Goal: Task Accomplishment & Management: Complete application form

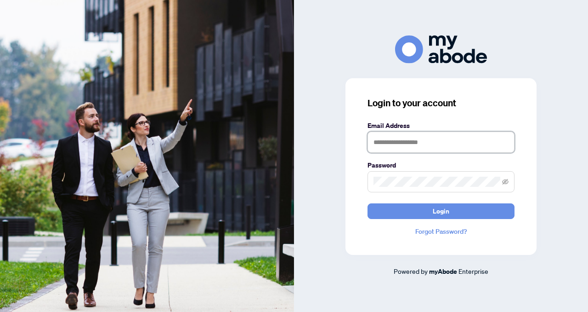
click at [374, 143] on input "text" at bounding box center [441, 141] width 147 height 21
type input "**********"
click at [371, 181] on span at bounding box center [441, 181] width 147 height 21
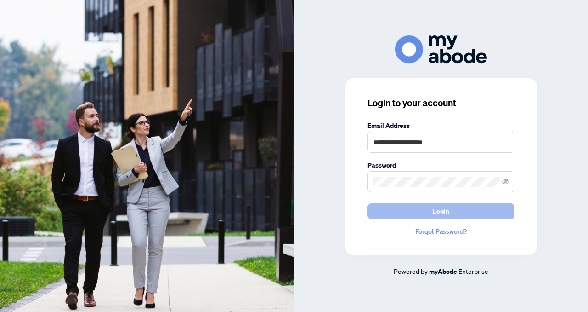
click at [397, 212] on button "Login" at bounding box center [441, 211] width 147 height 16
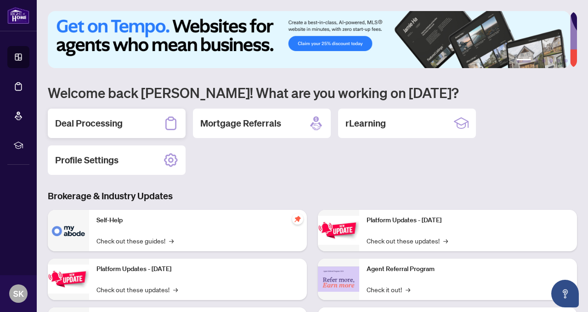
click at [105, 124] on h2 "Deal Processing" at bounding box center [89, 123] width 68 height 13
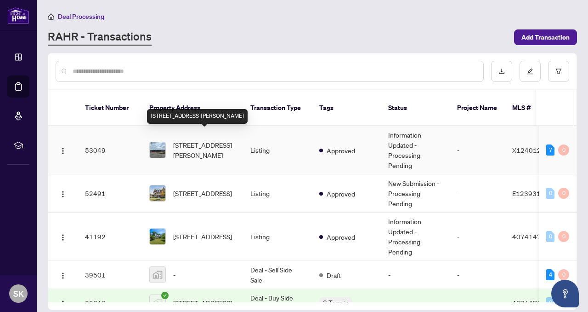
click at [213, 142] on span "[STREET_ADDRESS][PERSON_NAME]" at bounding box center [204, 150] width 62 height 20
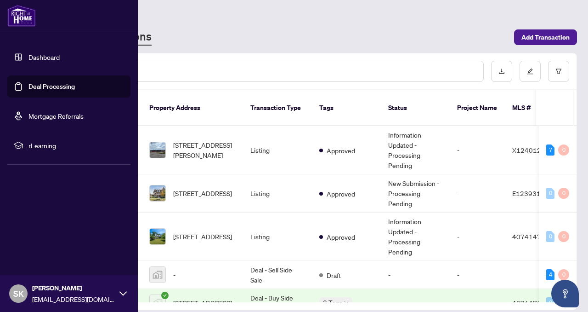
click at [55, 86] on link "Deal Processing" at bounding box center [51, 86] width 46 height 8
click at [28, 84] on link "Deal Processing" at bounding box center [51, 86] width 46 height 8
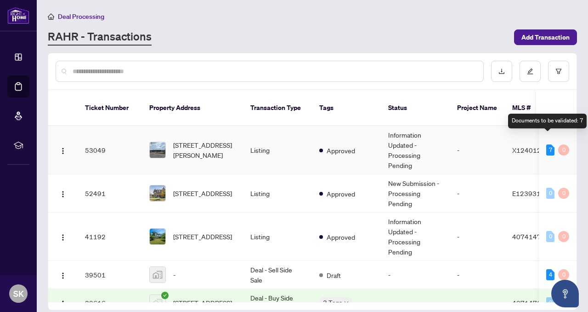
click at [547, 144] on div "7" at bounding box center [550, 149] width 8 height 11
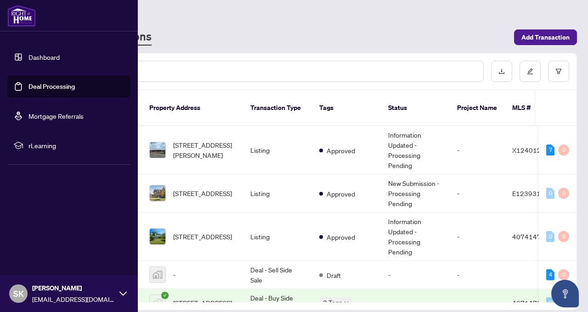
click at [28, 143] on span "rLearning" at bounding box center [76, 145] width 96 height 10
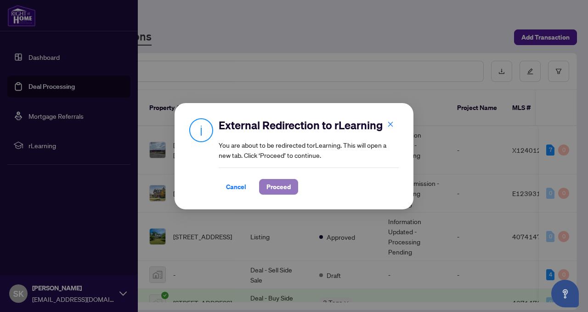
click at [285, 185] on span "Proceed" at bounding box center [279, 186] width 24 height 15
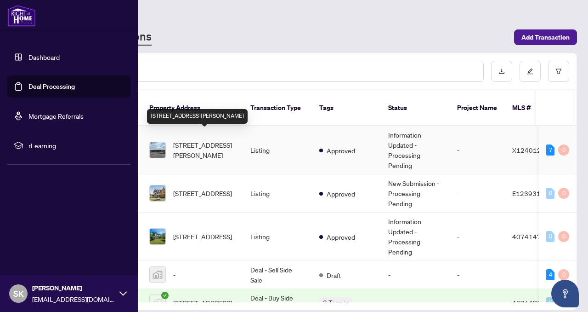
click at [201, 145] on span "[STREET_ADDRESS][PERSON_NAME]" at bounding box center [204, 150] width 62 height 20
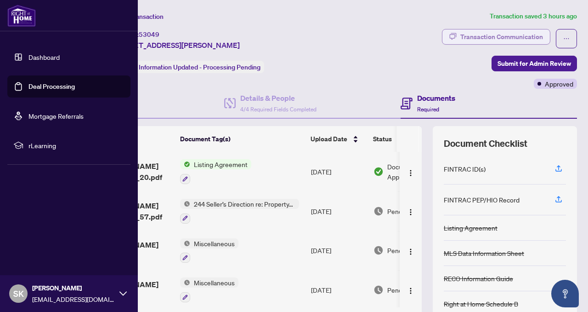
click at [462, 39] on div "Transaction Communication" at bounding box center [501, 36] width 83 height 15
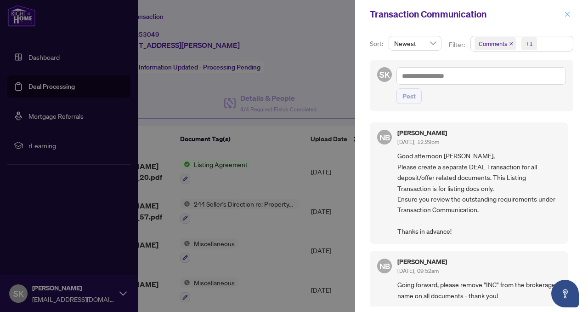
click at [567, 17] on span "button" at bounding box center [567, 14] width 6 height 15
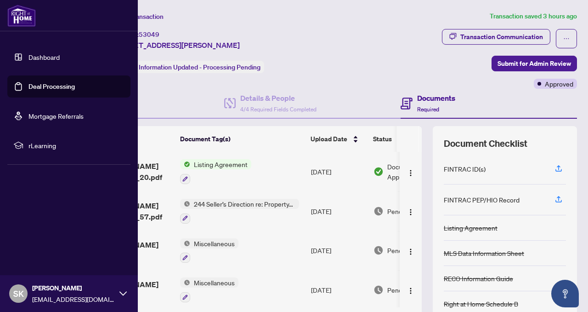
click at [55, 91] on link "Deal Processing" at bounding box center [51, 86] width 46 height 8
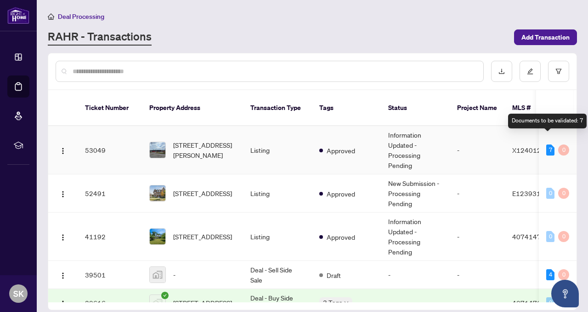
click at [547, 144] on div "7" at bounding box center [550, 149] width 8 height 11
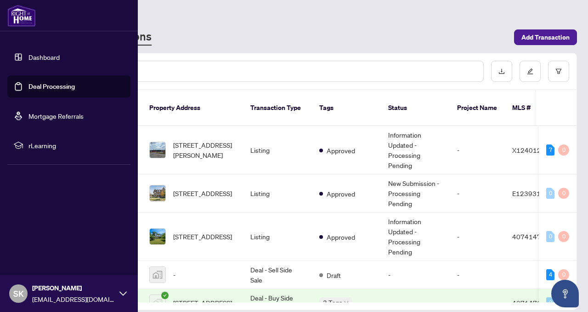
click at [29, 85] on link "Deal Processing" at bounding box center [51, 86] width 46 height 8
click at [28, 88] on link "Deal Processing" at bounding box center [51, 86] width 46 height 8
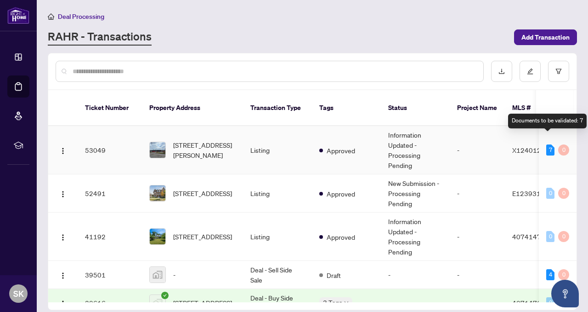
click at [547, 144] on div "7" at bounding box center [550, 149] width 8 height 11
click at [525, 146] on span "X12401255" at bounding box center [530, 150] width 37 height 8
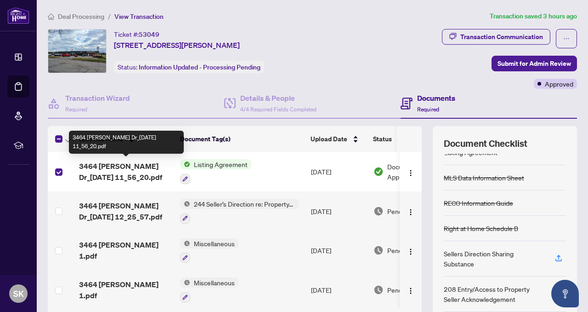
click at [154, 166] on span "3464 [PERSON_NAME] Dr_[DATE] 11_56_20.pdf" at bounding box center [126, 171] width 94 height 22
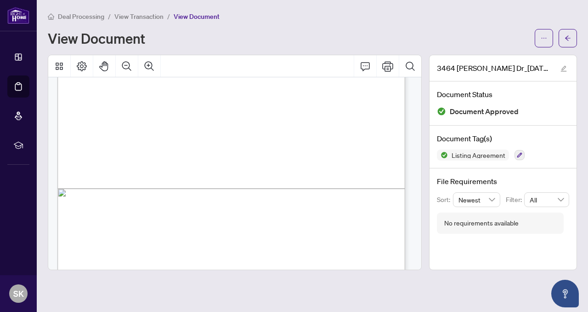
scroll to position [711, 0]
click at [564, 68] on icon "edit" at bounding box center [564, 69] width 6 height 6
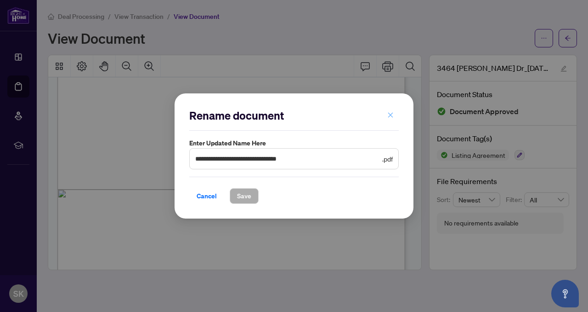
click at [391, 116] on icon "close" at bounding box center [390, 115] width 6 height 6
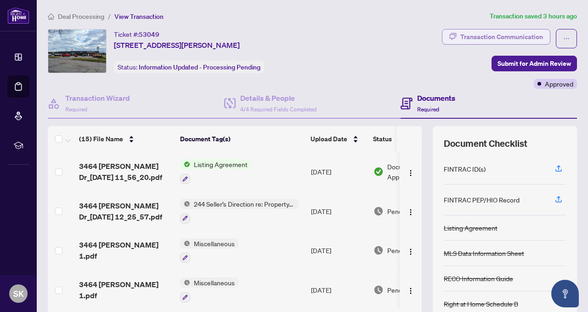
click at [475, 35] on div "Transaction Communication" at bounding box center [501, 36] width 83 height 15
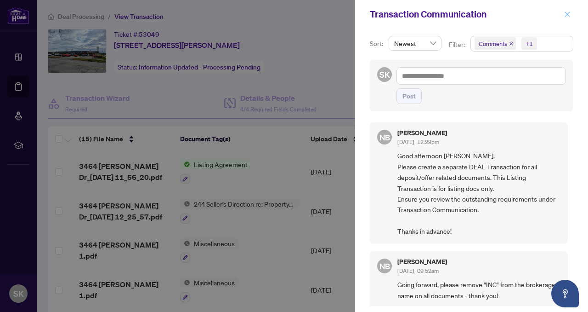
click at [567, 14] on icon "close" at bounding box center [567, 13] width 5 height 5
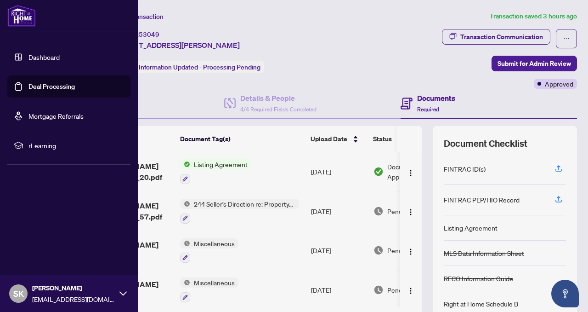
click at [28, 86] on link "Deal Processing" at bounding box center [51, 86] width 46 height 8
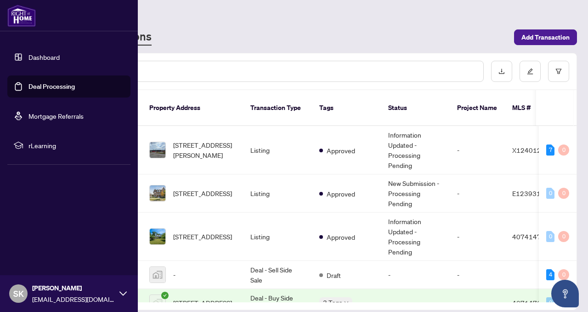
click at [31, 61] on link "Dashboard" at bounding box center [43, 57] width 31 height 8
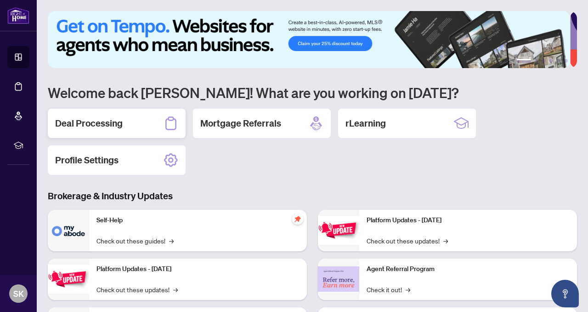
click at [96, 127] on h2 "Deal Processing" at bounding box center [89, 123] width 68 height 13
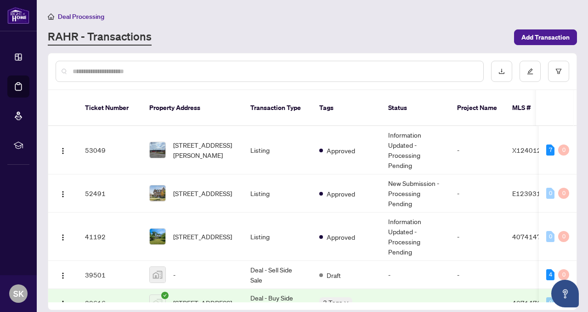
click at [76, 16] on span "Deal Processing" at bounding box center [81, 16] width 46 height 8
click at [546, 144] on div "7" at bounding box center [550, 149] width 8 height 11
click at [547, 144] on div "7" at bounding box center [550, 149] width 8 height 11
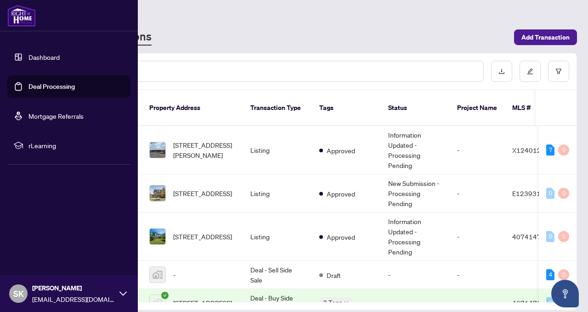
click at [18, 17] on img at bounding box center [21, 16] width 28 height 22
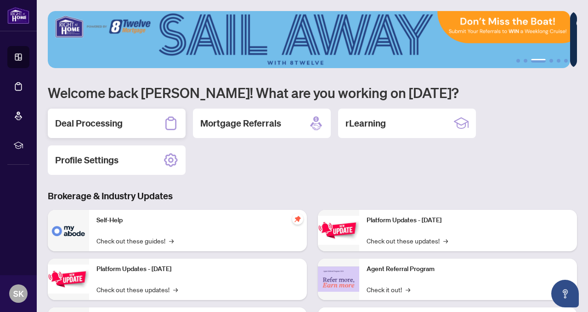
click at [91, 120] on h2 "Deal Processing" at bounding box center [89, 123] width 68 height 13
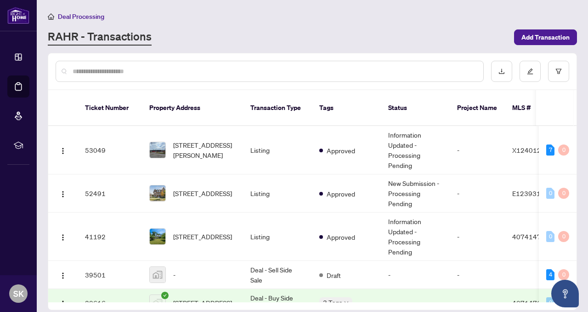
click at [113, 38] on link "RAHR - Transactions" at bounding box center [100, 37] width 104 height 17
click at [539, 35] on span "Add Transaction" at bounding box center [546, 37] width 48 height 15
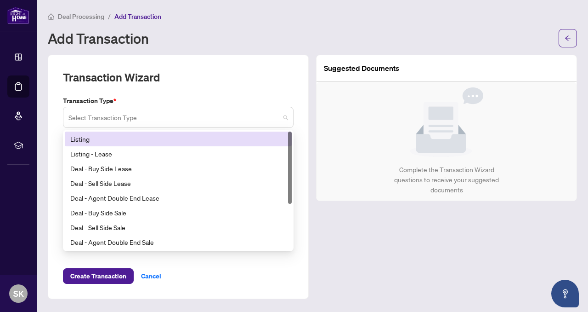
click at [285, 119] on span at bounding box center [178, 116] width 220 height 17
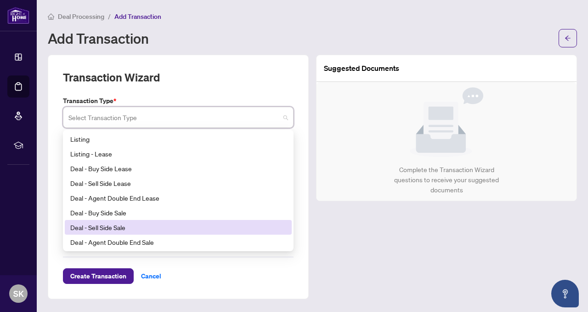
click at [106, 229] on div "Deal - Sell Side Sale" at bounding box center [178, 227] width 216 height 10
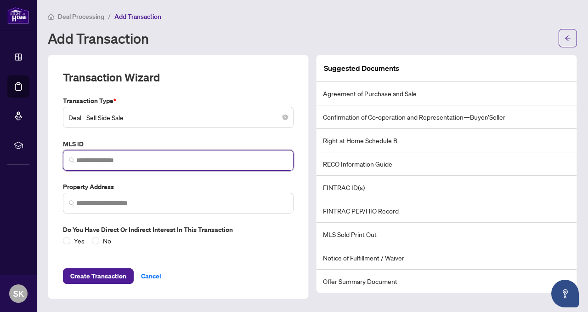
click at [80, 160] on input "search" at bounding box center [181, 160] width 211 height 10
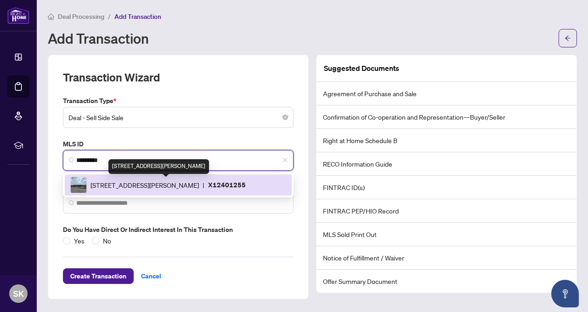
click at [199, 186] on span "[STREET_ADDRESS][PERSON_NAME]" at bounding box center [145, 185] width 108 height 10
type input "*********"
type input "**********"
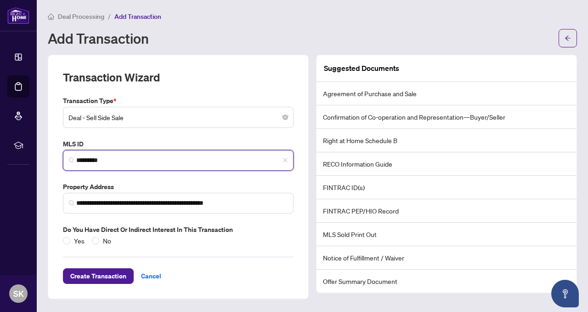
type input "*********"
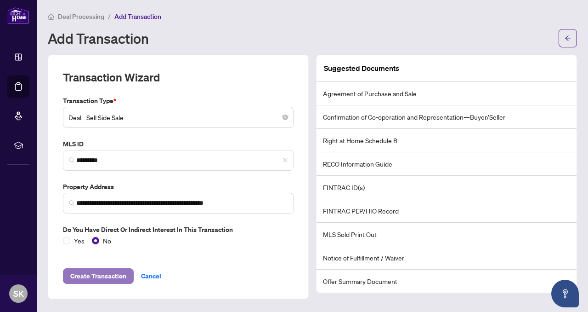
click at [105, 273] on span "Create Transaction" at bounding box center [98, 275] width 56 height 15
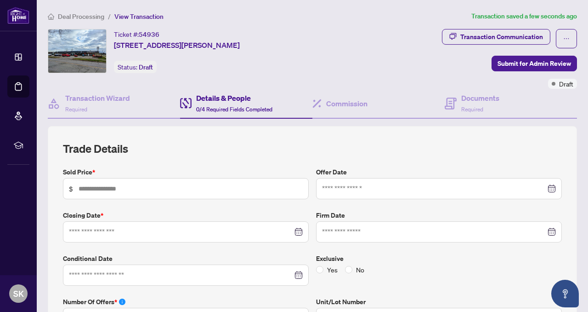
type input "**********"
click at [79, 189] on input "text" at bounding box center [191, 188] width 224 height 10
click at [546, 189] on div at bounding box center [439, 188] width 234 height 10
type input "*********"
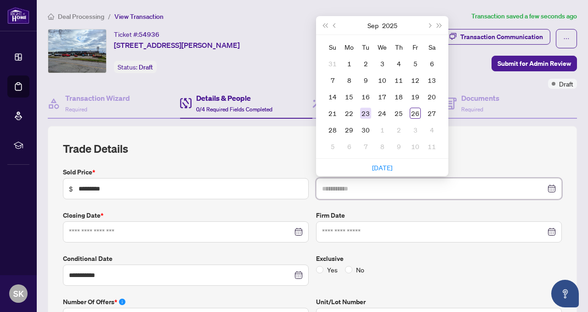
type input "**********"
click at [360, 111] on div "23" at bounding box center [365, 113] width 11 height 11
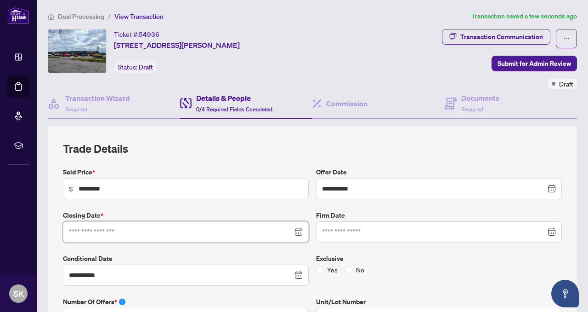
click at [157, 232] on input at bounding box center [181, 232] width 224 height 10
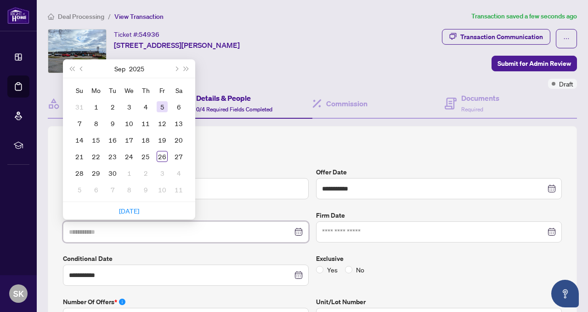
type input "**********"
click at [177, 67] on span "Next month (PageDown)" at bounding box center [176, 68] width 5 height 5
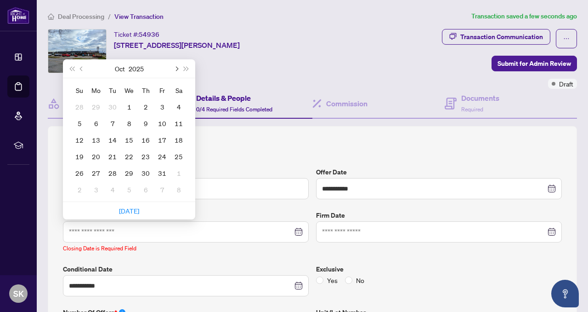
click at [177, 67] on span "Next month (PageDown)" at bounding box center [176, 68] width 5 height 5
click at [177, 66] on span "Next month (PageDown)" at bounding box center [176, 68] width 5 height 5
type input "**********"
click at [96, 107] on div "1" at bounding box center [96, 106] width 11 height 11
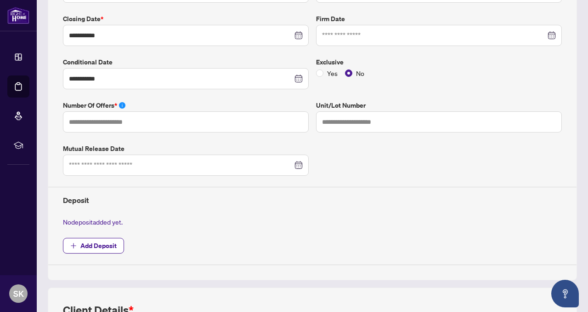
scroll to position [204, 0]
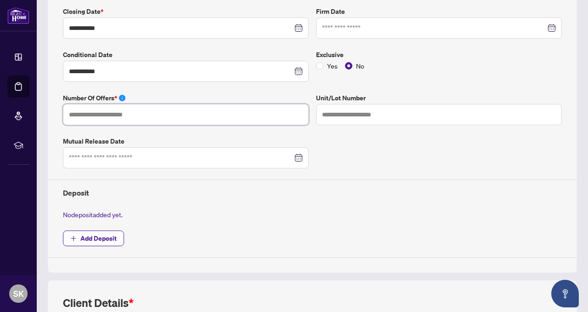
click at [142, 105] on input "text" at bounding box center [186, 114] width 246 height 21
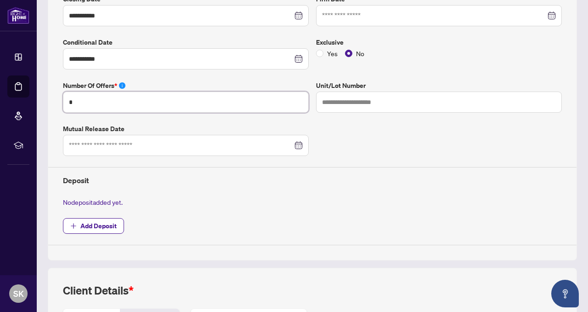
scroll to position [221, 0]
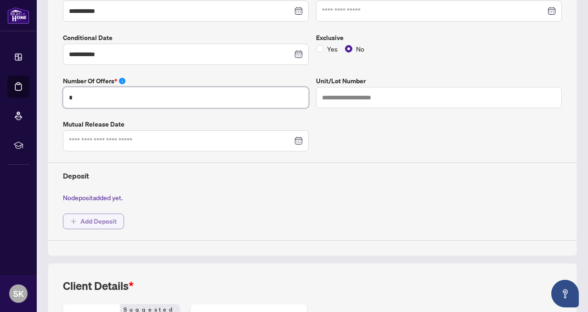
type input "*"
click at [91, 221] on span "Add Deposit" at bounding box center [98, 221] width 36 height 15
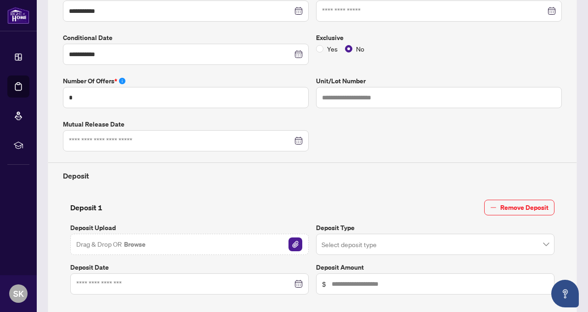
click at [133, 245] on button "Browse" at bounding box center [134, 244] width 23 height 12
click at [137, 242] on button "Browse" at bounding box center [134, 244] width 23 height 12
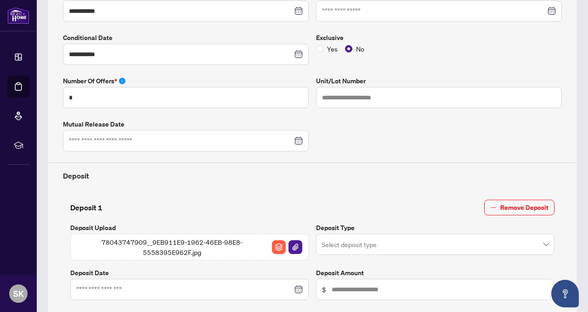
click at [540, 242] on span at bounding box center [435, 243] width 227 height 17
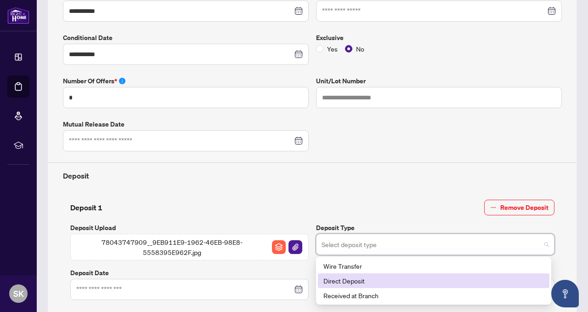
click at [363, 281] on div "Direct Deposit" at bounding box center [433, 280] width 221 height 10
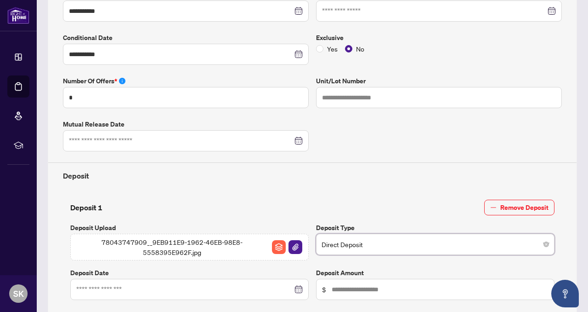
click at [294, 286] on div at bounding box center [189, 289] width 227 height 10
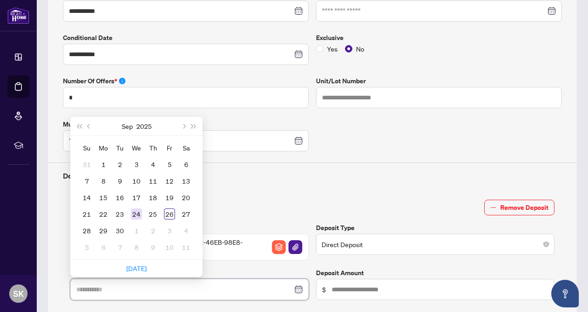
type input "**********"
click at [138, 210] on div "24" at bounding box center [136, 213] width 11 height 11
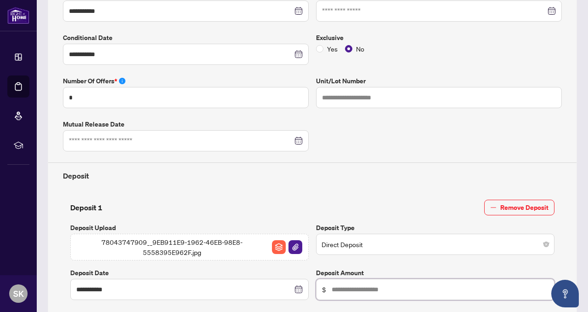
click at [332, 287] on input "text" at bounding box center [440, 289] width 217 height 10
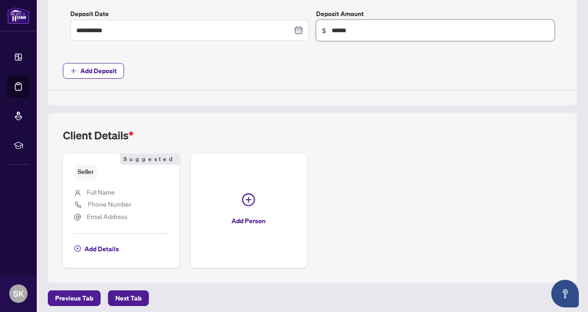
scroll to position [483, 0]
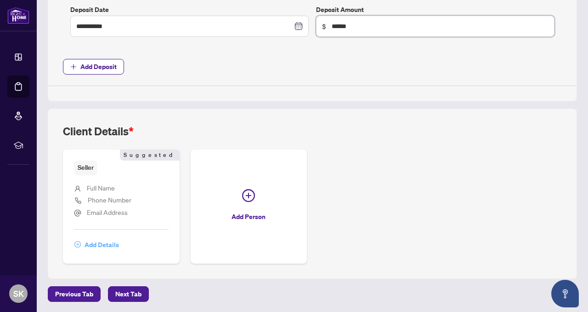
type input "******"
click at [104, 244] on span "Add Details" at bounding box center [102, 244] width 34 height 15
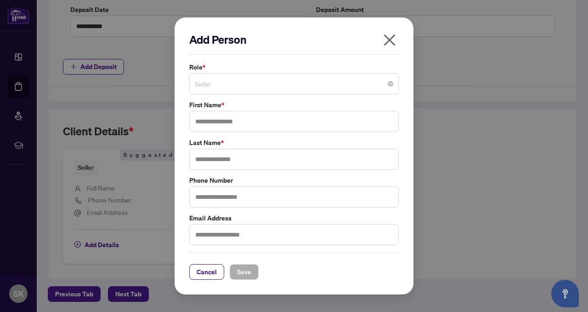
click at [390, 87] on span "Seller" at bounding box center [294, 83] width 199 height 17
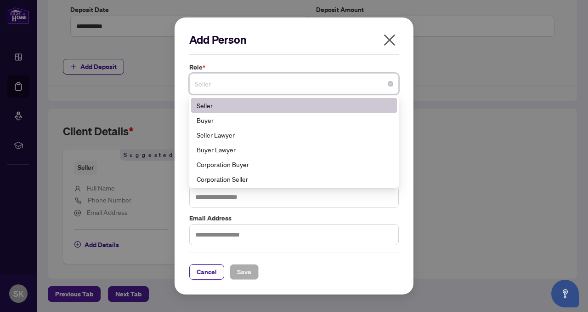
click at [456, 103] on div "Add Person Role * Seller 1 2 Seller Buyer Seller Lawyer Buyer Lawyer Corporatio…" at bounding box center [294, 156] width 588 height 312
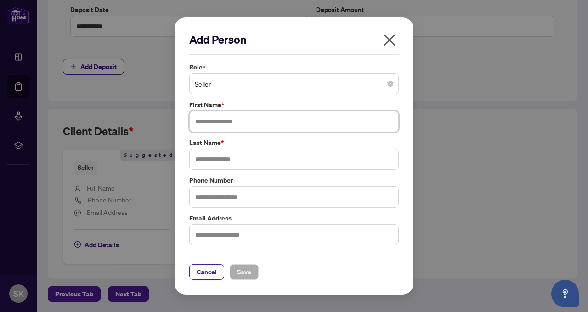
click at [277, 122] on input "text" at bounding box center [294, 121] width 210 height 21
type input "********"
click at [197, 158] on input "text" at bounding box center [294, 158] width 210 height 21
type input "**********"
click at [195, 196] on input "text" at bounding box center [294, 196] width 210 height 21
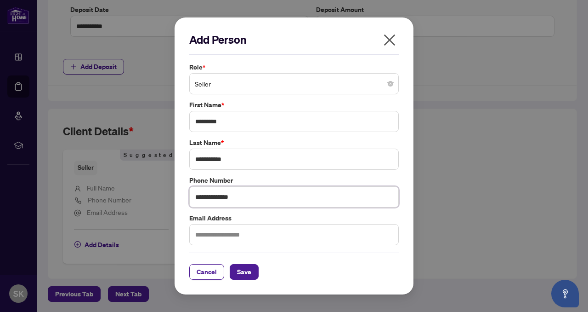
type input "**********"
click at [200, 236] on input "text" at bounding box center [294, 234] width 210 height 21
type input "**********"
click at [241, 273] on span "Save" at bounding box center [244, 271] width 14 height 15
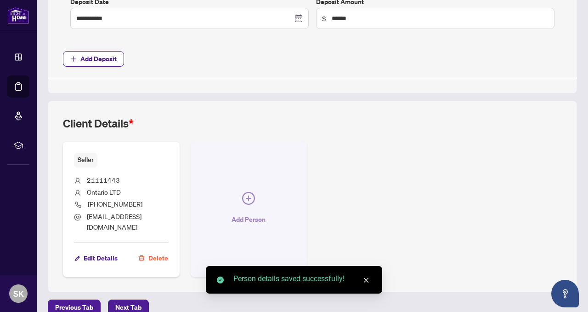
scroll to position [495, 0]
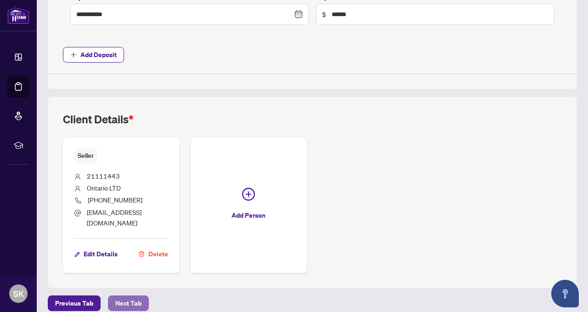
click at [125, 295] on span "Next Tab" at bounding box center [128, 302] width 26 height 15
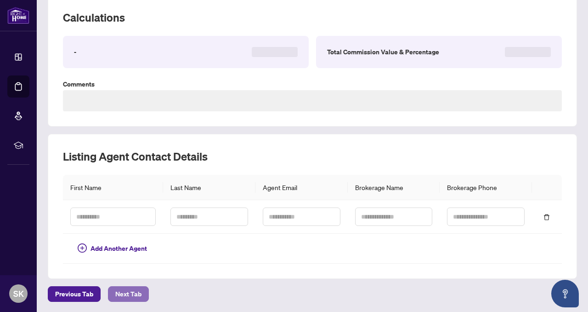
type textarea "**********"
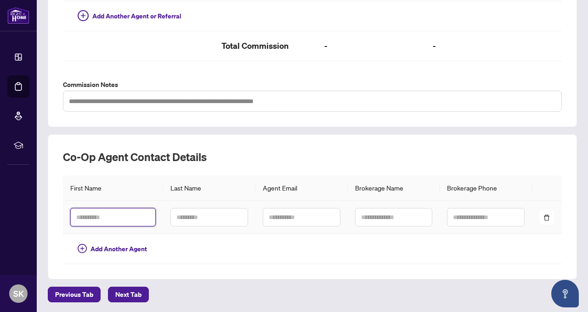
click at [79, 216] on input "text" at bounding box center [112, 217] width 85 height 18
type input "****"
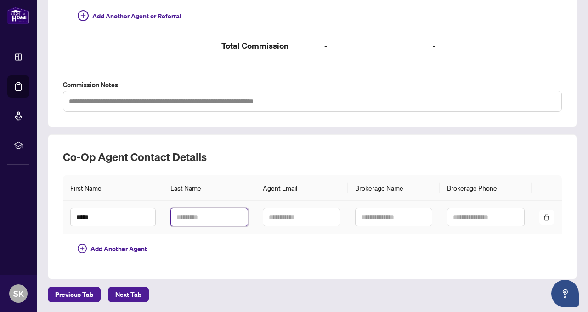
click at [175, 213] on input "text" at bounding box center [209, 217] width 78 height 18
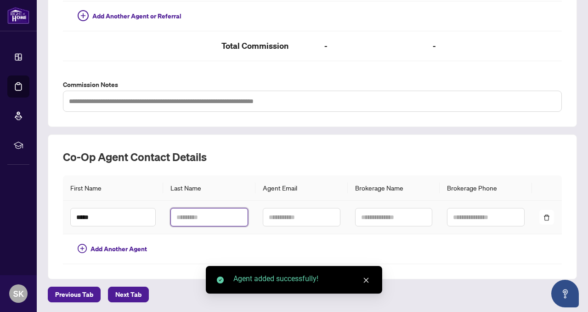
click at [178, 215] on input "text" at bounding box center [209, 217] width 78 height 18
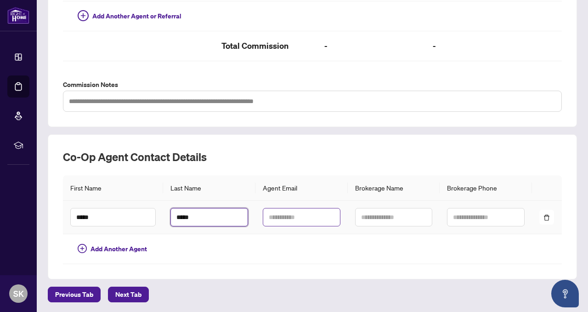
type input "*****"
click at [266, 214] on input "text" at bounding box center [302, 217] width 78 height 18
click at [269, 217] on input "text" at bounding box center [302, 217] width 78 height 18
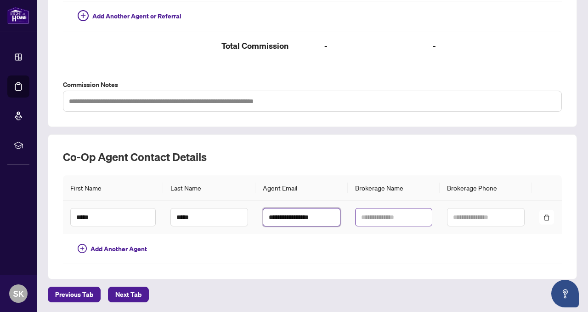
type input "**********"
click at [361, 213] on input "text" at bounding box center [394, 217] width 78 height 18
click at [360, 216] on input "text" at bounding box center [394, 217] width 78 height 18
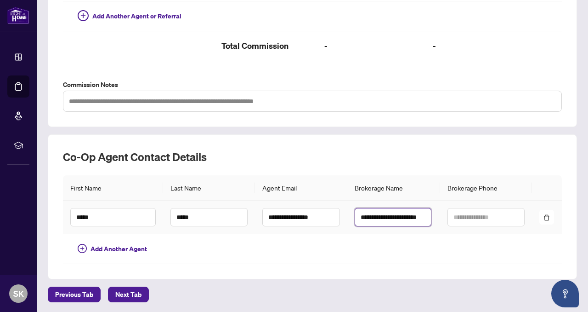
scroll to position [0, 6]
type input "**********"
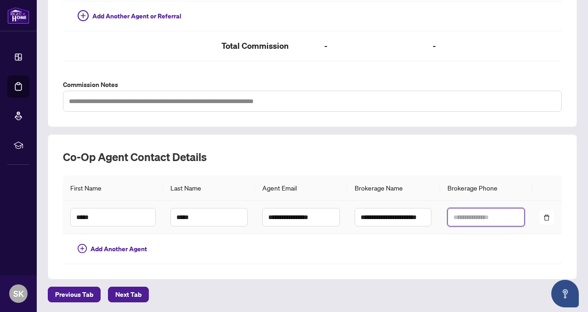
click at [455, 216] on input "text" at bounding box center [487, 217] width 78 height 18
type input "**********"
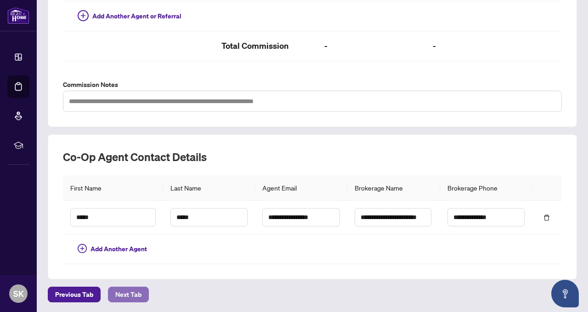
click at [130, 294] on span "Next Tab" at bounding box center [128, 294] width 26 height 15
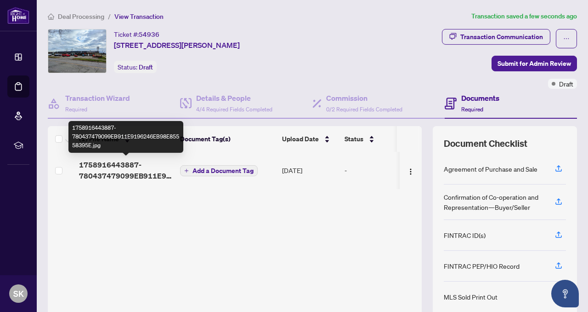
click at [117, 174] on span "1758916443887-780437479099EB911E9196246EB98E85558395E.jpg" at bounding box center [126, 170] width 94 height 22
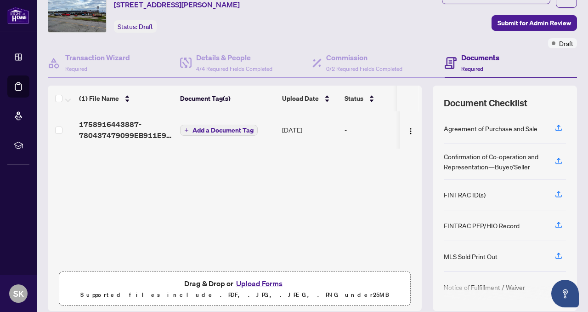
scroll to position [73, 0]
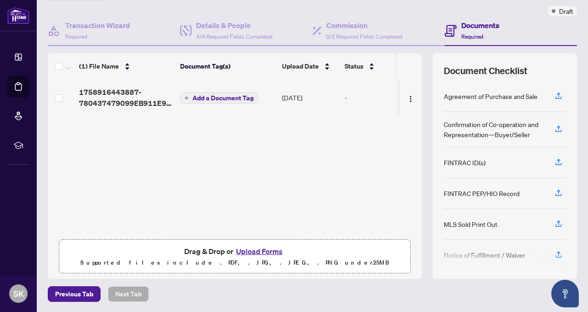
click at [253, 251] on button "Upload Forms" at bounding box center [259, 251] width 52 height 12
click at [250, 251] on button "Upload Forms" at bounding box center [259, 251] width 52 height 12
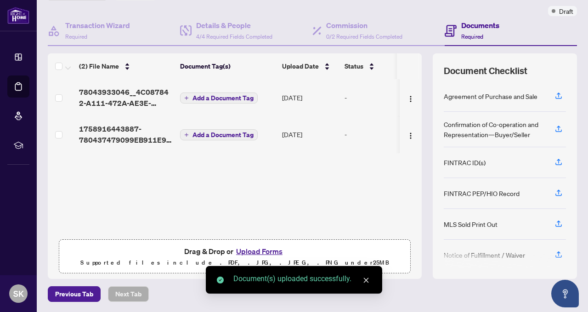
click at [248, 250] on button "Upload Forms" at bounding box center [259, 251] width 52 height 12
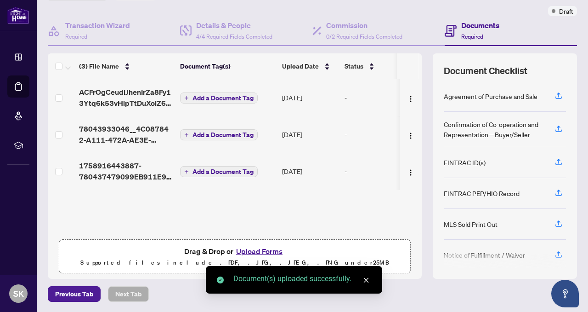
click at [255, 251] on button "Upload Forms" at bounding box center [259, 251] width 52 height 12
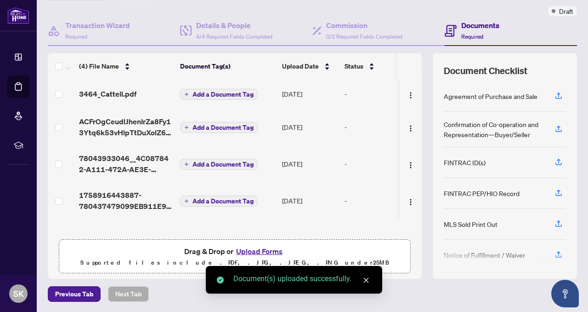
click at [250, 250] on button "Upload Forms" at bounding box center [259, 251] width 52 height 12
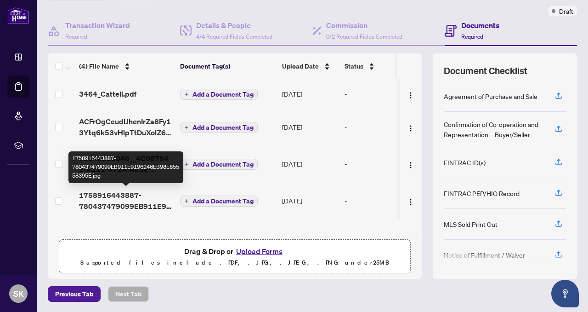
click at [99, 201] on span "1758916443887-780437479099EB911E9196246EB98E85558395E.jpg" at bounding box center [126, 200] width 94 height 22
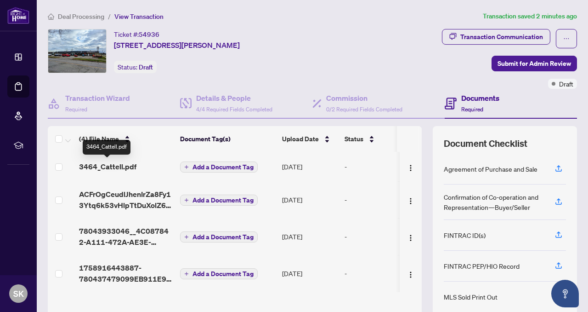
click at [113, 165] on span "3464_Cattell.pdf" at bounding box center [107, 166] width 57 height 11
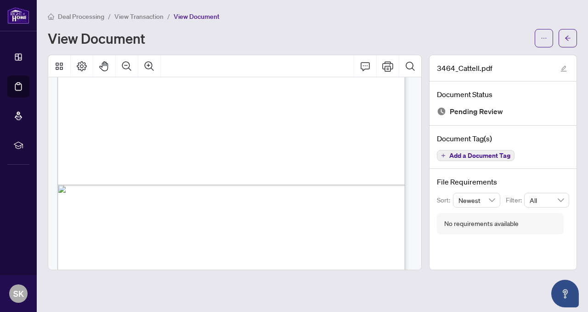
scroll to position [2086, 0]
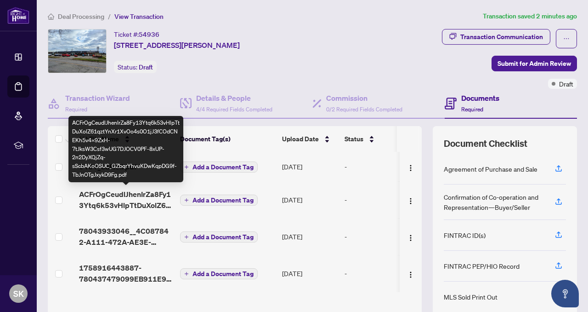
click at [150, 199] on span "ACFrOgCeudlJhenIrZa8Fy13Ytq6k53vHlpTtDuXolZ61qztYnXr1XvOo4s0O1jJ3fCOdCNEKh5v4x9…" at bounding box center [126, 199] width 94 height 22
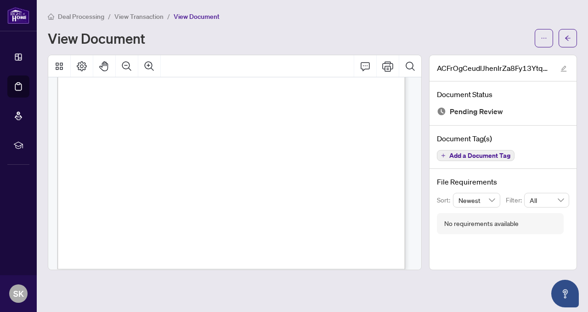
scroll to position [1021, 0]
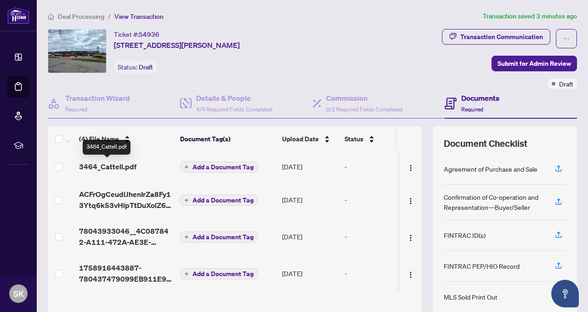
click at [121, 166] on span "3464_Cattell.pdf" at bounding box center [107, 166] width 57 height 11
click at [251, 165] on span "Add a Document Tag" at bounding box center [223, 167] width 61 height 6
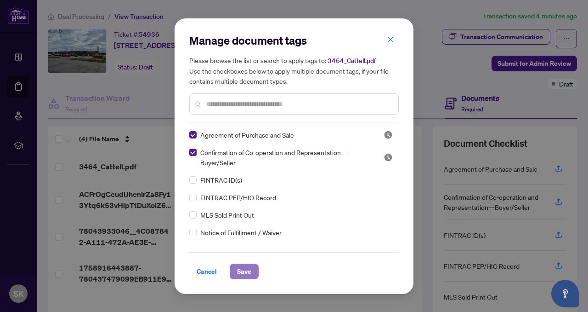
click at [245, 273] on span "Save" at bounding box center [244, 271] width 14 height 15
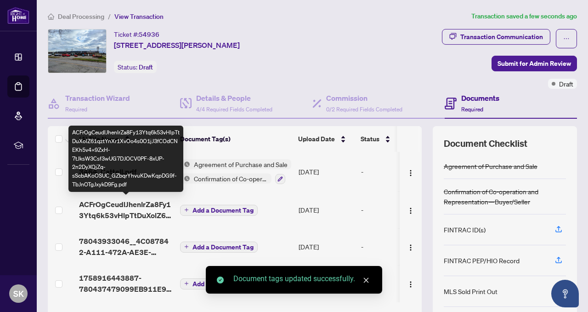
click at [130, 209] on span "ACFrOgCeudlJhenIrZa8Fy13Ytq6k53vHlpTtDuXolZ61qztYnXr1XvOo4s0O1jJ3fCOdCNEKh5v4x9…" at bounding box center [126, 210] width 94 height 22
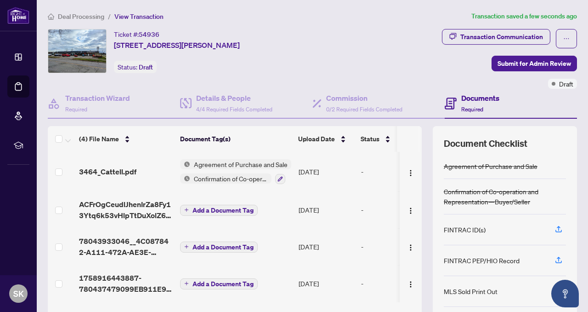
click at [216, 210] on span "Add a Document Tag" at bounding box center [223, 210] width 61 height 6
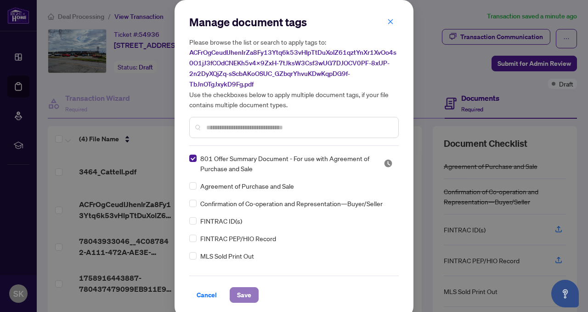
click at [244, 294] on span "Save" at bounding box center [244, 294] width 14 height 15
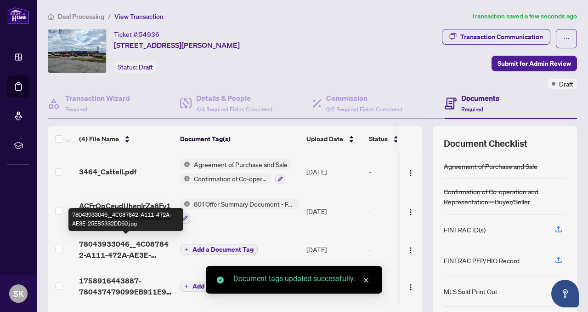
click at [121, 242] on span "78043933046__4C087842-A111-472A-AE3E-25EB5332DD60.jpg" at bounding box center [126, 249] width 94 height 22
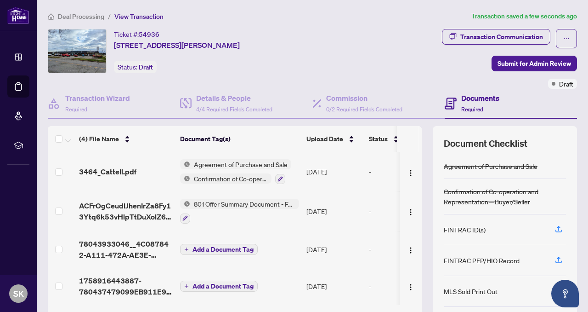
click at [247, 248] on span "Add a Document Tag" at bounding box center [223, 249] width 61 height 6
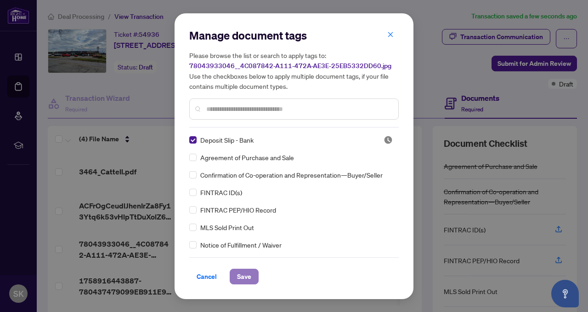
click at [244, 273] on span "Save" at bounding box center [244, 276] width 14 height 15
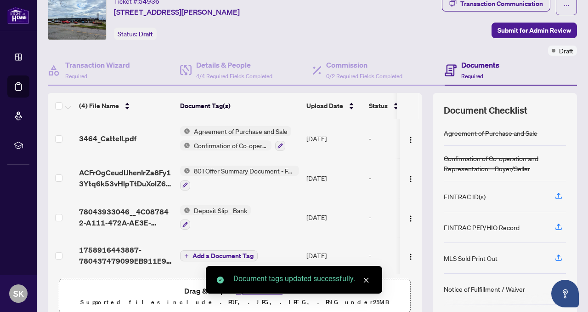
scroll to position [73, 0]
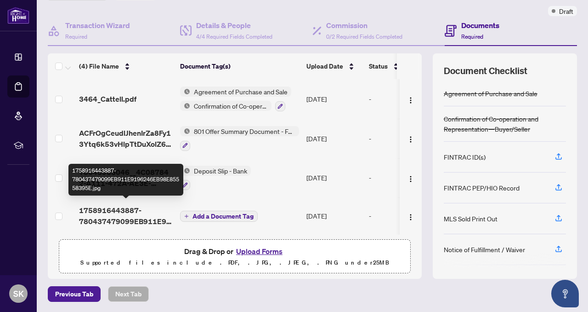
click at [135, 218] on span "1758916443887-780437479099EB911E9196246EB98E85558395E.jpg" at bounding box center [126, 215] width 94 height 22
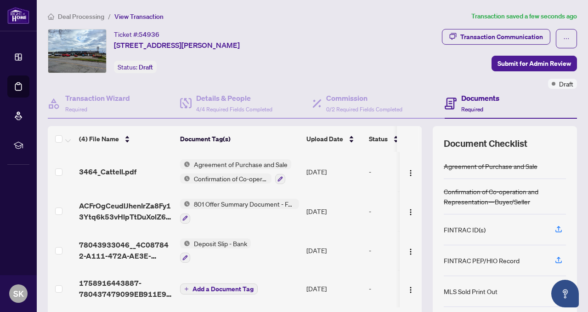
click at [234, 287] on span "Add a Document Tag" at bounding box center [223, 288] width 61 height 6
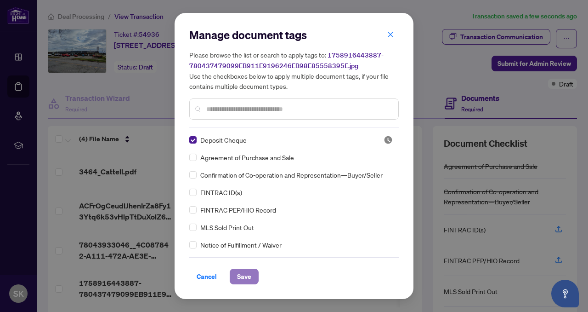
click at [247, 276] on span "Save" at bounding box center [244, 276] width 14 height 15
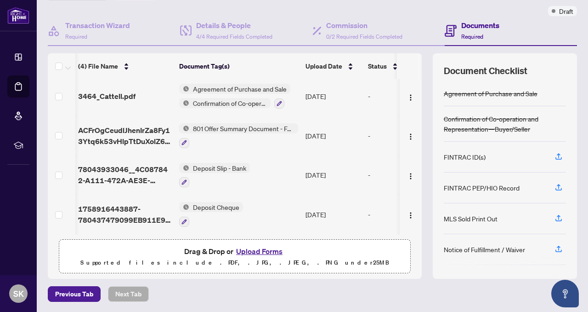
scroll to position [0, 1]
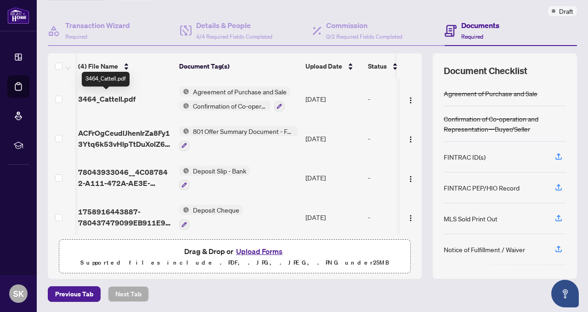
click at [124, 98] on span "3464_Cattell.pdf" at bounding box center [106, 98] width 57 height 11
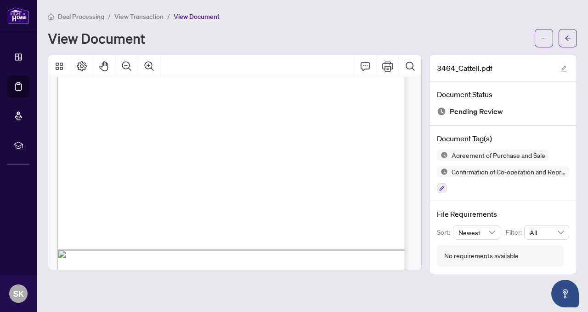
scroll to position [2375, 0]
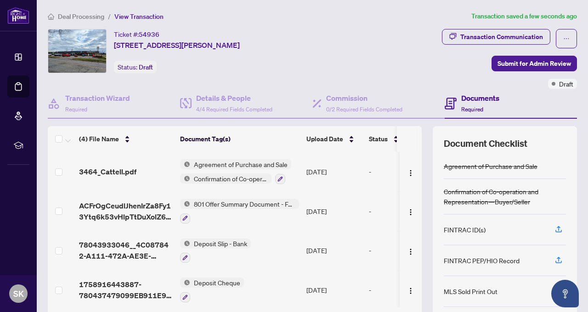
click at [213, 165] on span "Agreement of Purchase and Sale" at bounding box center [240, 164] width 101 height 10
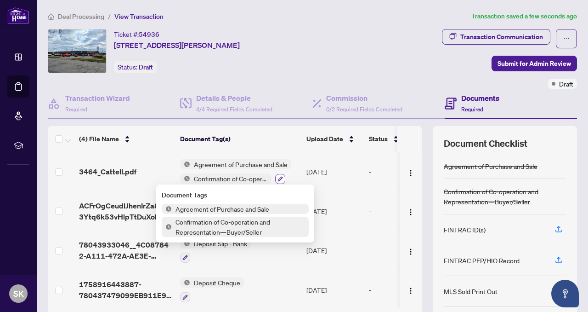
click at [282, 177] on icon "button" at bounding box center [280, 178] width 5 height 5
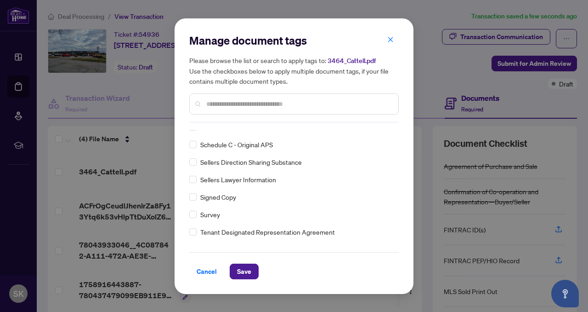
scroll to position [35, 0]
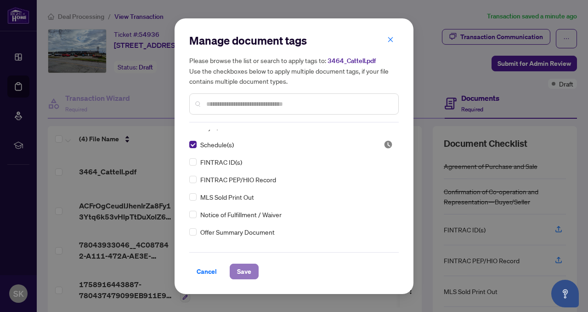
click at [253, 274] on button "Save" at bounding box center [244, 271] width 29 height 16
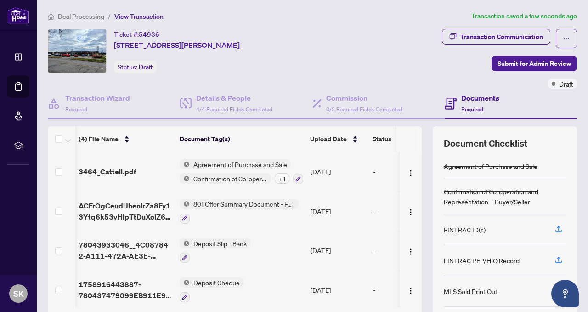
scroll to position [0, 0]
click at [557, 228] on icon "button" at bounding box center [559, 228] width 4 height 5
click at [327, 102] on h4 "Commission" at bounding box center [364, 97] width 76 height 11
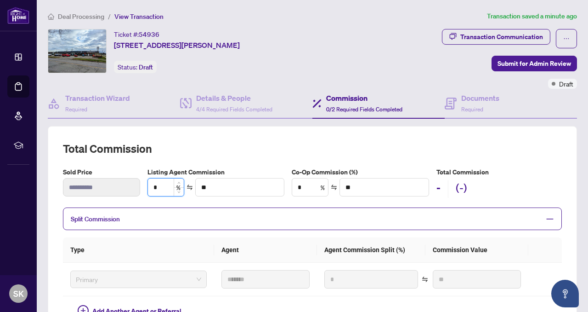
click at [158, 187] on input "*" at bounding box center [166, 186] width 36 height 17
type input "*"
type input "*******"
type input "*"
click at [305, 186] on input "*" at bounding box center [310, 186] width 36 height 17
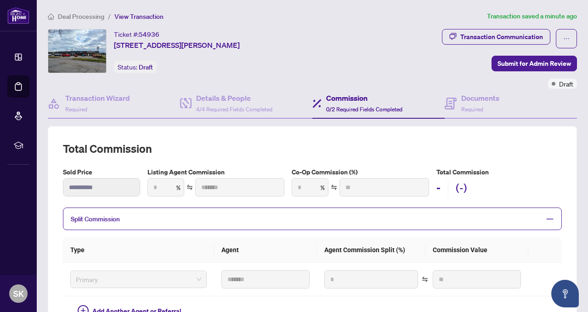
type input "***"
type input "*******"
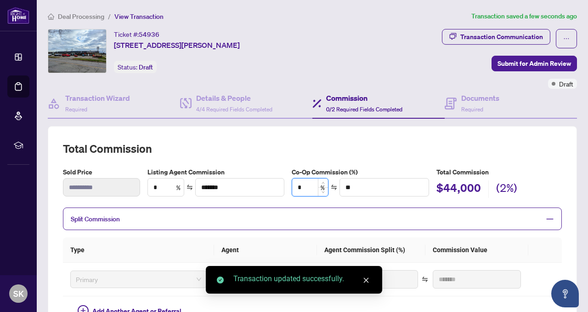
click at [303, 187] on input "*" at bounding box center [310, 186] width 36 height 17
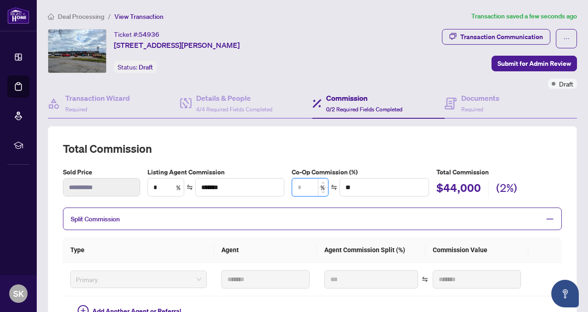
type input "*"
type input "*******"
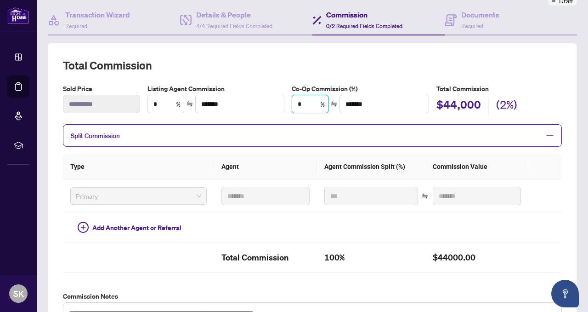
scroll to position [95, 0]
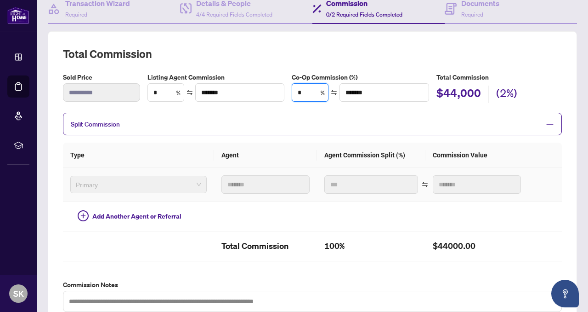
click at [189, 182] on span "Primary" at bounding box center [138, 184] width 125 height 14
type input "*"
click at [508, 120] on span "Split Commission" at bounding box center [306, 124] width 470 height 11
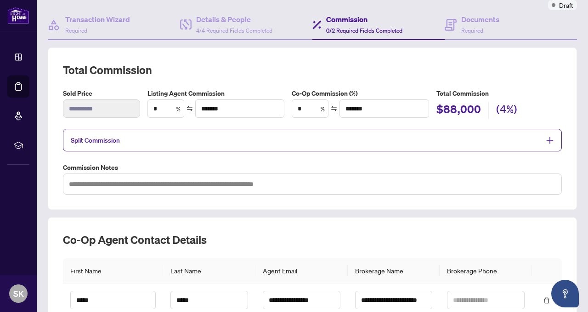
scroll to position [86, 0]
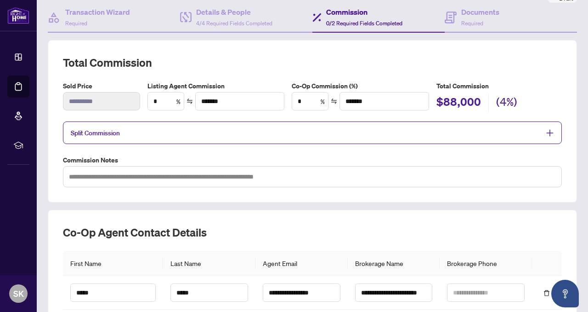
click at [547, 132] on icon "plus" at bounding box center [550, 132] width 6 height 1
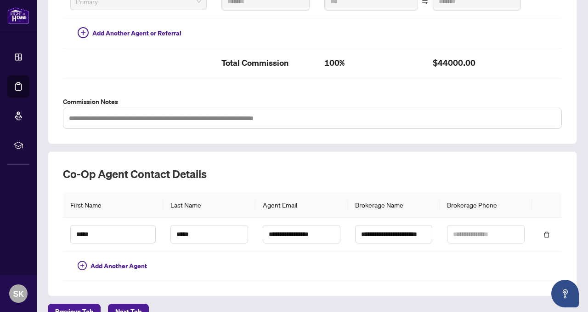
scroll to position [295, 0]
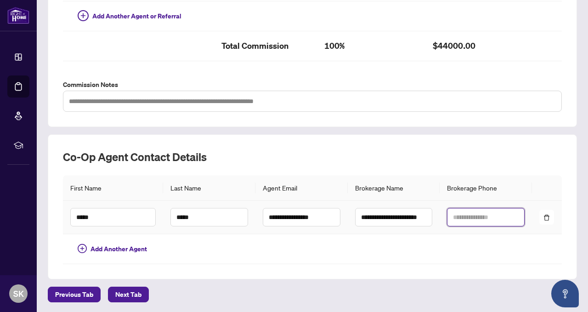
click at [451, 216] on input "text" at bounding box center [486, 217] width 78 height 18
type input "**********"
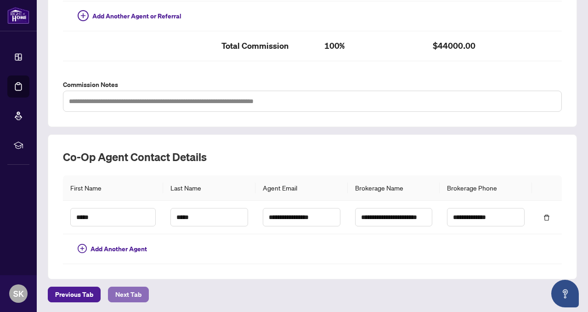
click at [133, 290] on span "Next Tab" at bounding box center [128, 294] width 26 height 15
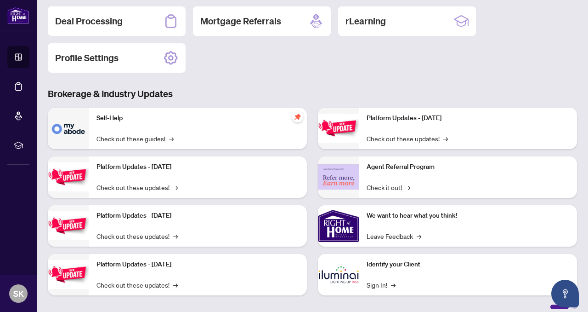
scroll to position [109, 0]
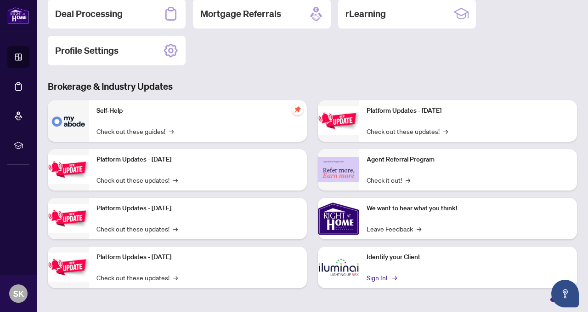
click at [379, 277] on link "Sign In! →" at bounding box center [381, 277] width 29 height 10
